Goal: Information Seeking & Learning: Learn about a topic

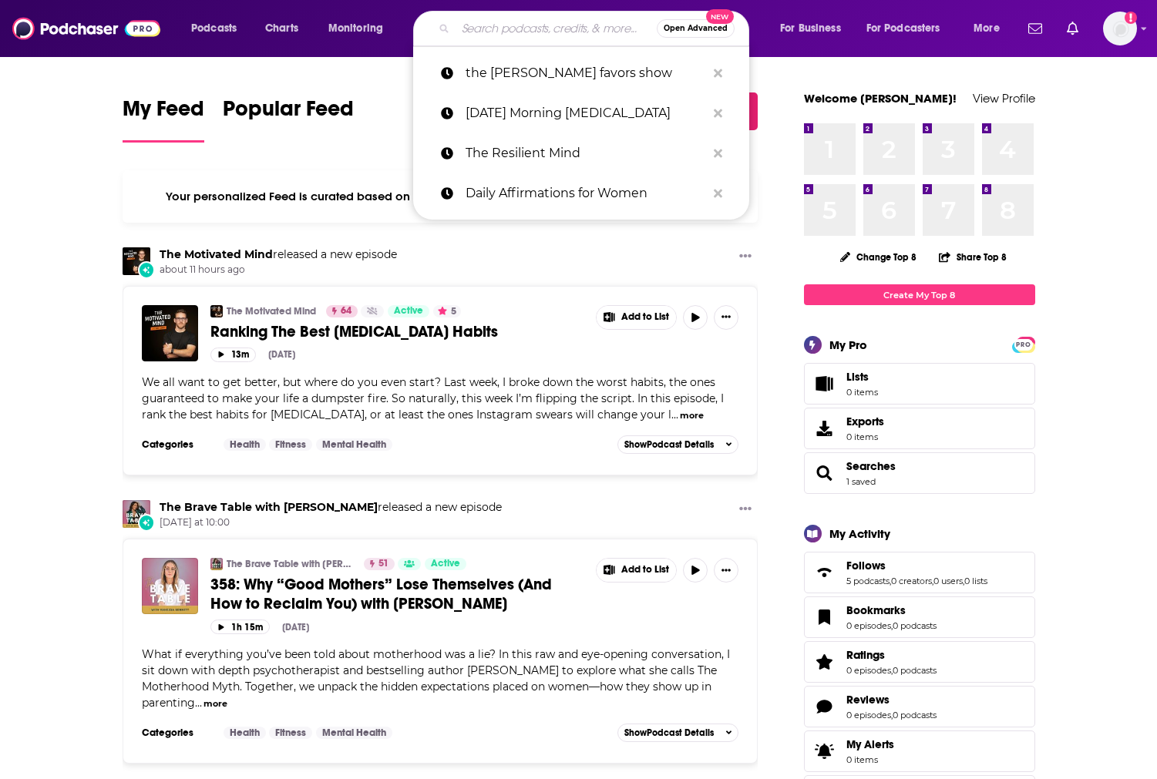
click at [540, 28] on input "Search podcasts, credits, & more..." at bounding box center [556, 28] width 201 height 25
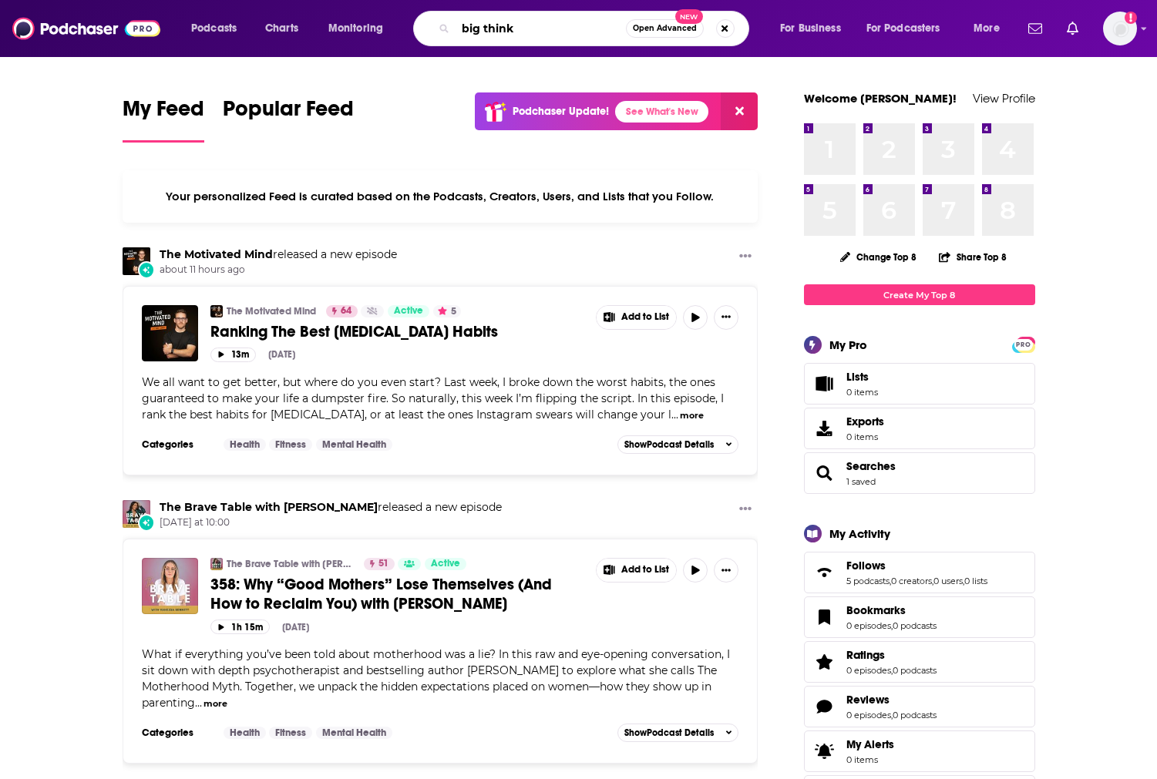
type input "big think"
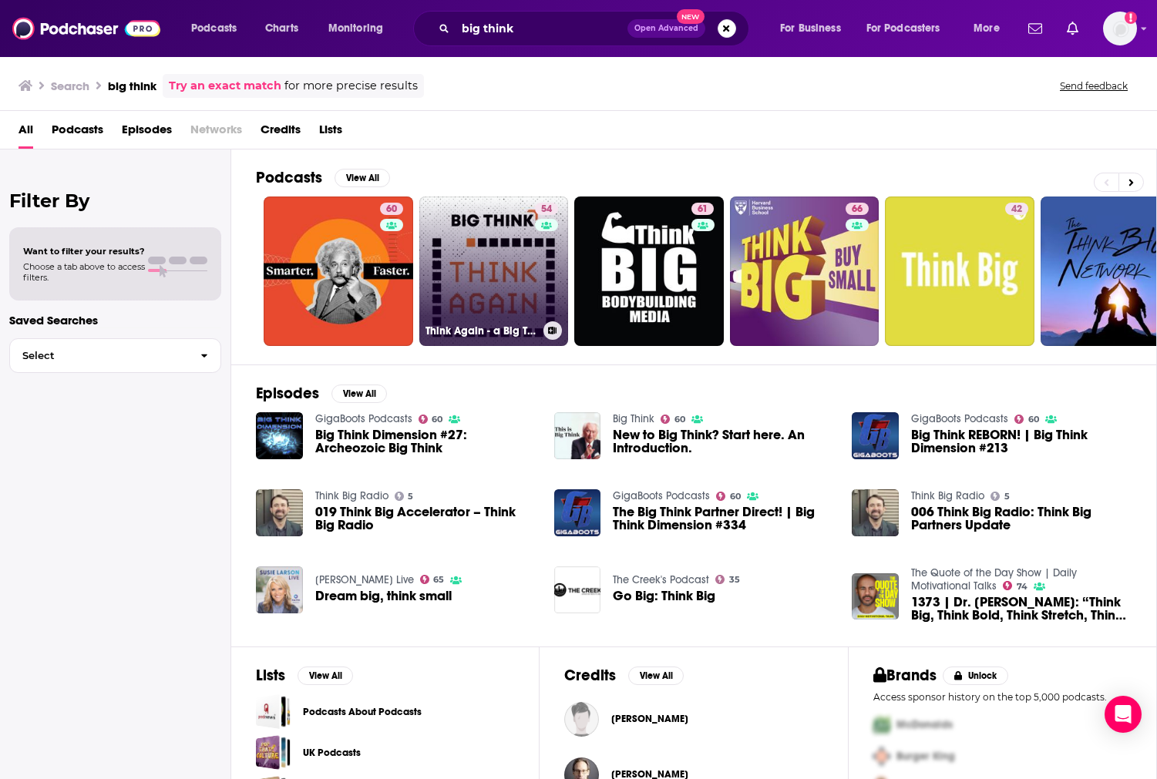
click at [480, 284] on link "54 Think Again - a Big Think Podcast" at bounding box center [494, 272] width 150 height 150
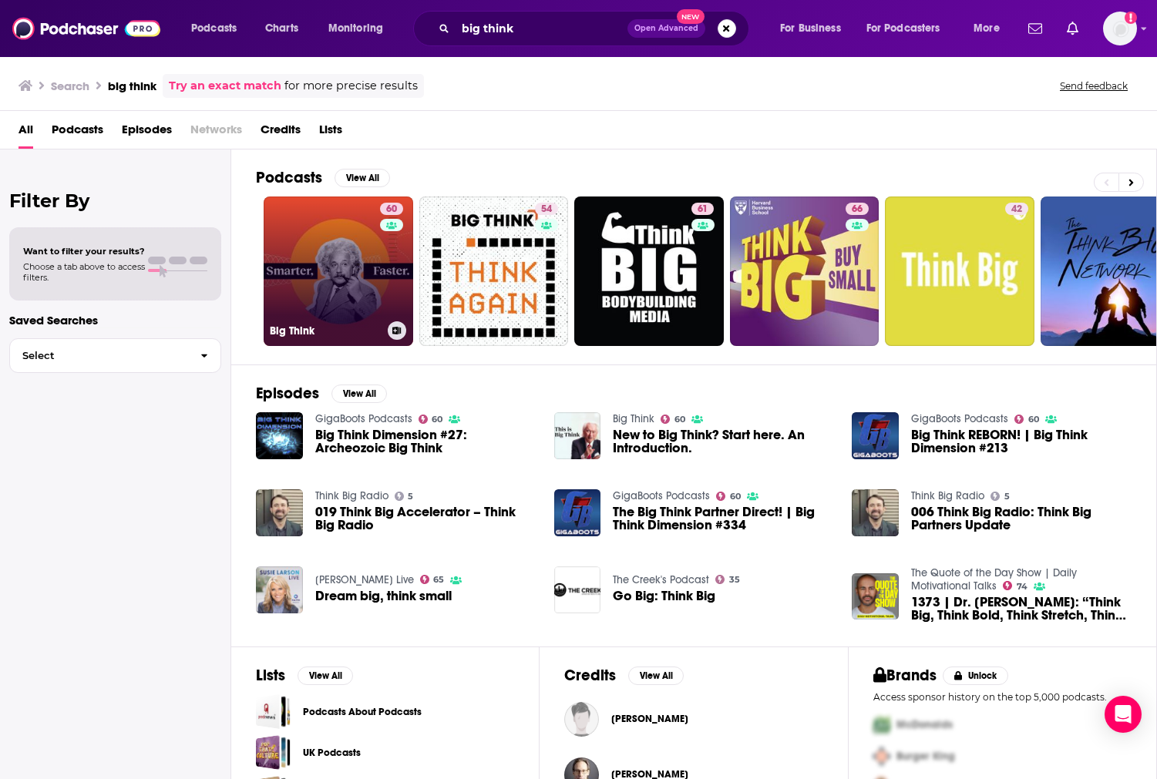
click at [336, 239] on link "60 Big Think" at bounding box center [339, 272] width 150 height 150
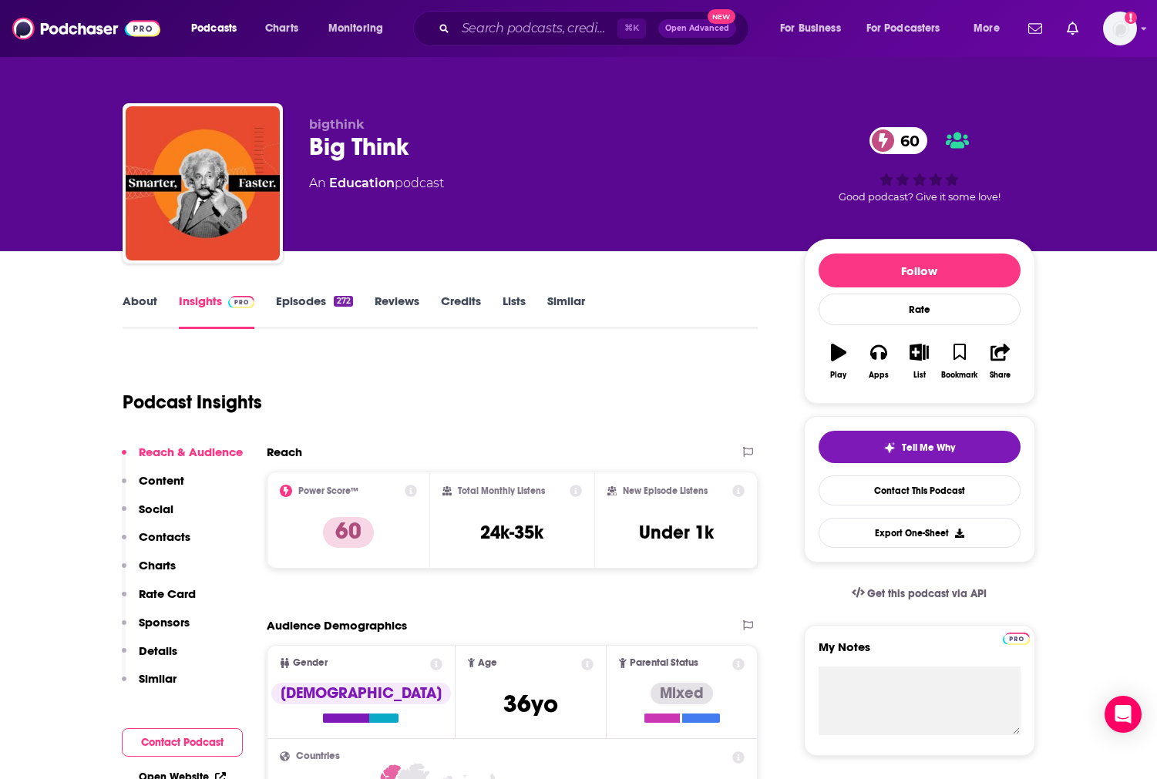
click at [137, 305] on link "About" at bounding box center [140, 311] width 35 height 35
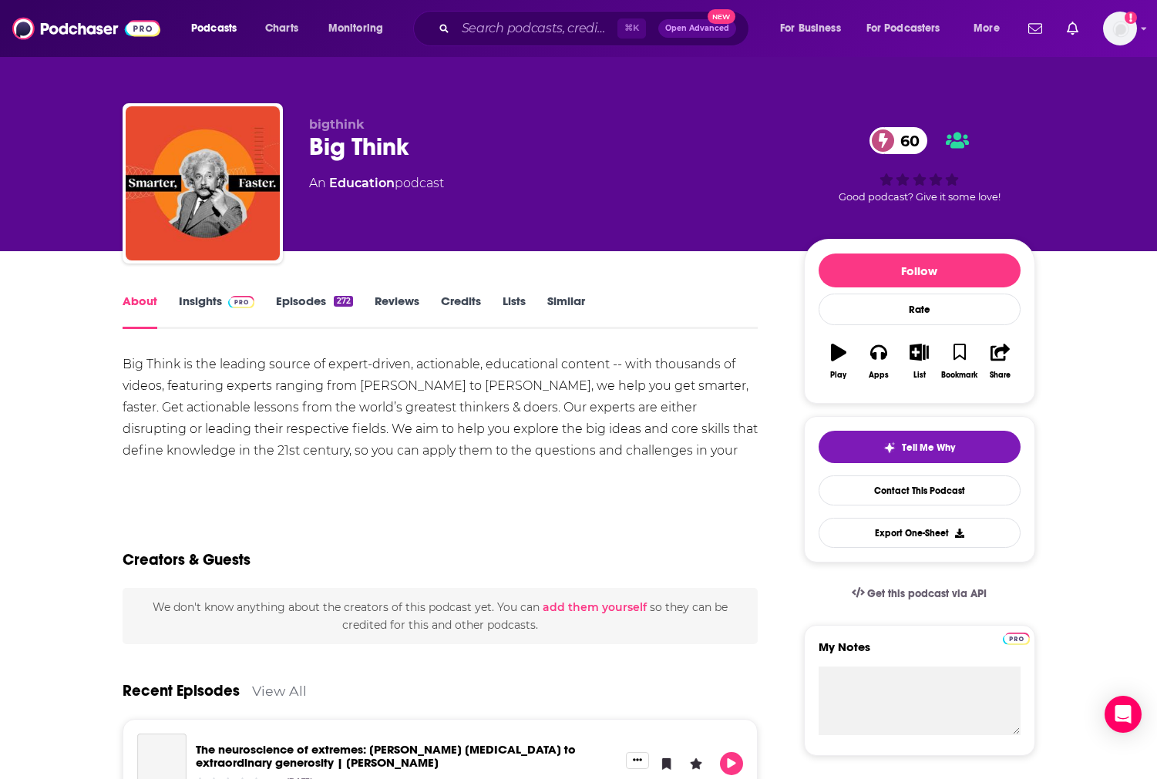
click at [278, 299] on link "Episodes 272" at bounding box center [314, 311] width 76 height 35
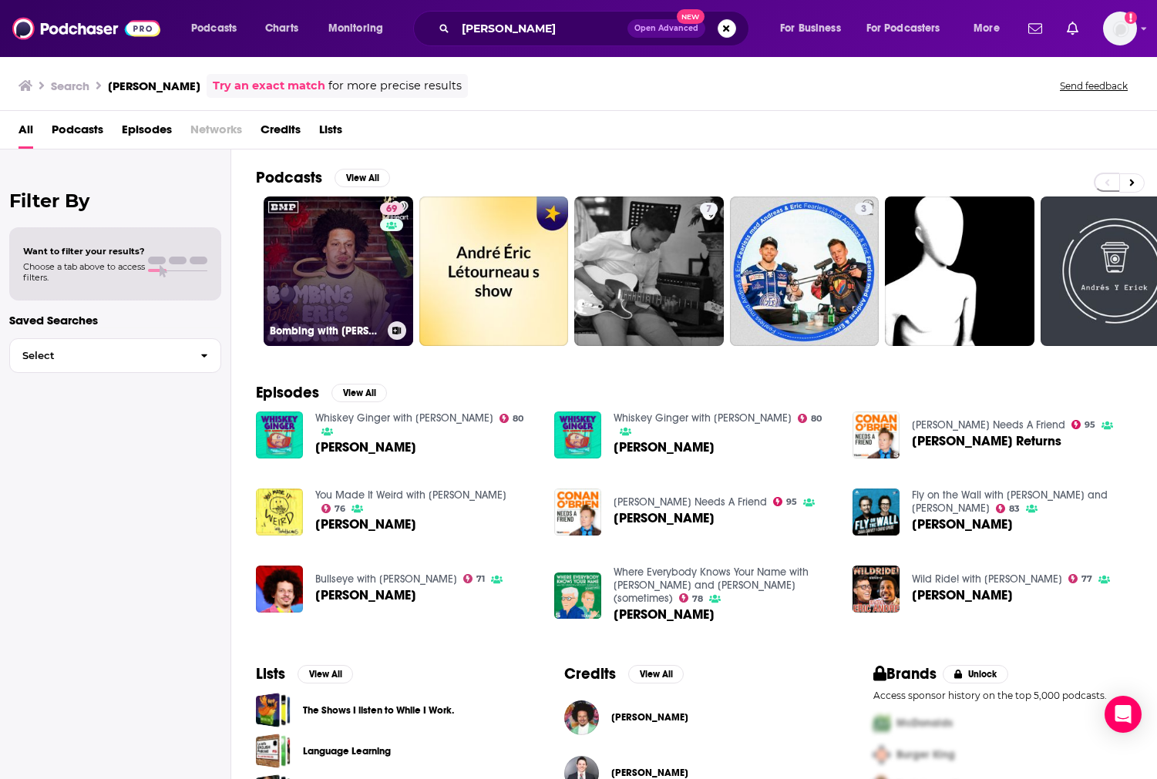
click at [353, 288] on link "69 Bombing with [PERSON_NAME]" at bounding box center [339, 272] width 150 height 150
